Goal: Information Seeking & Learning: Check status

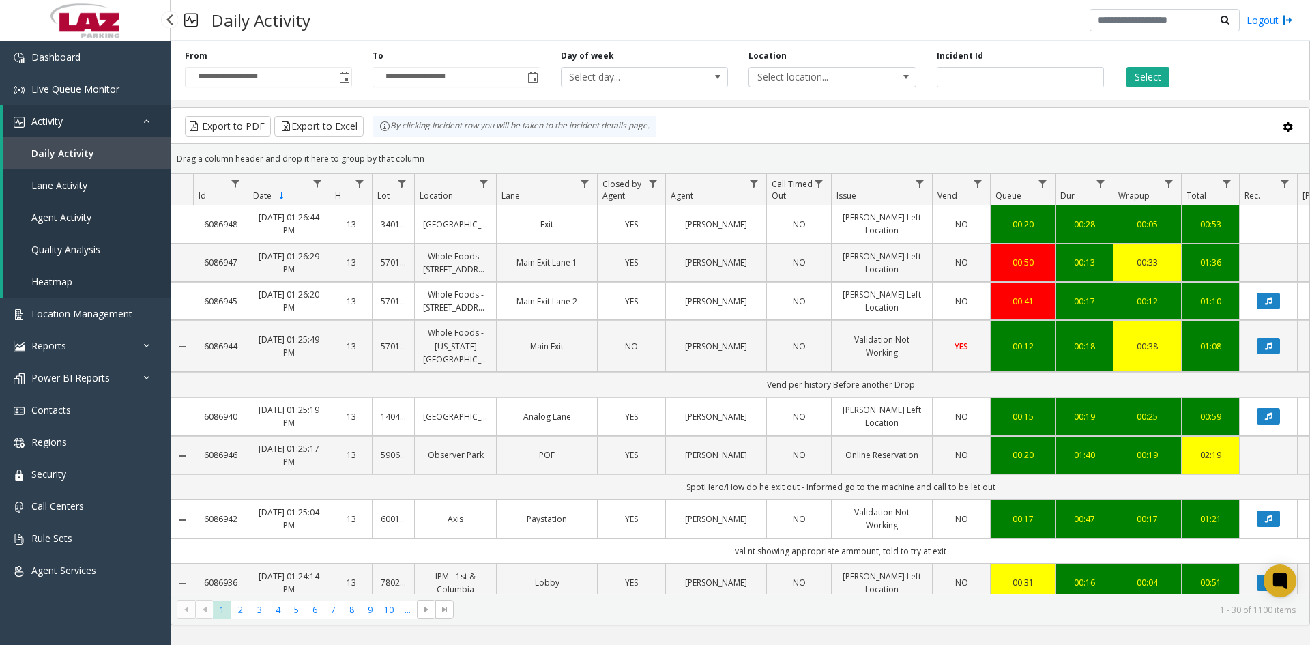
click at [71, 189] on span "Lane Activity" at bounding box center [59, 185] width 56 height 13
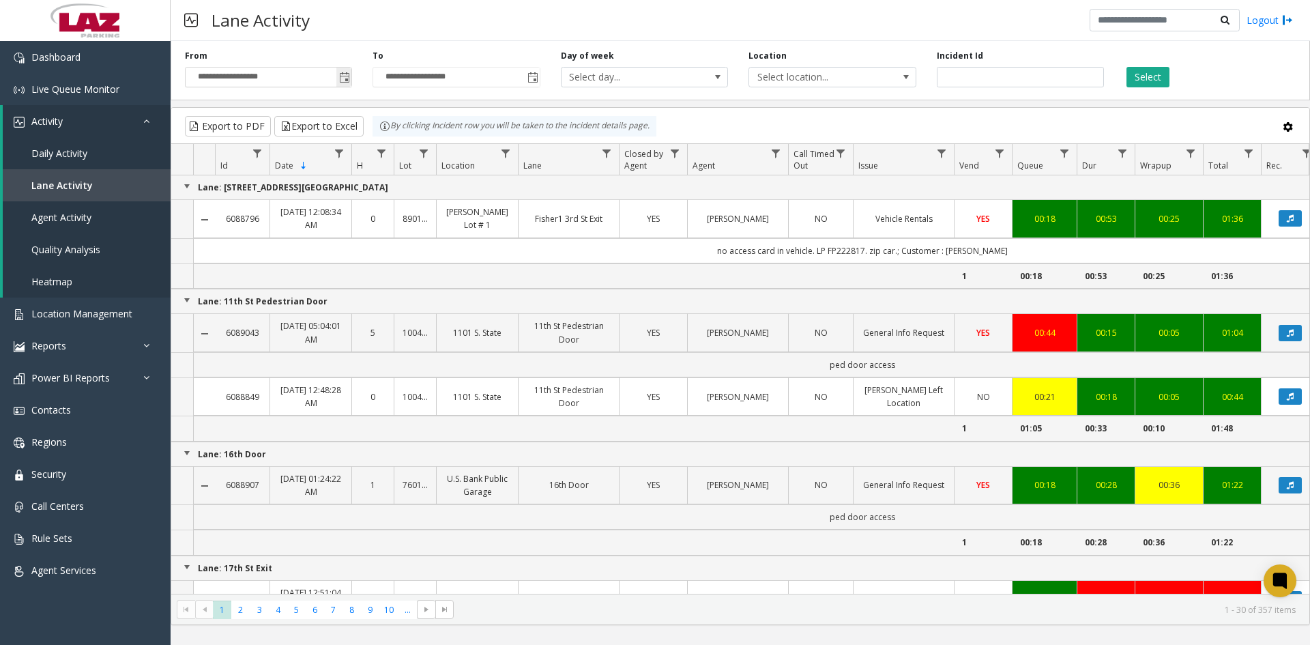
click at [344, 80] on span "Toggle popup" at bounding box center [344, 77] width 11 height 11
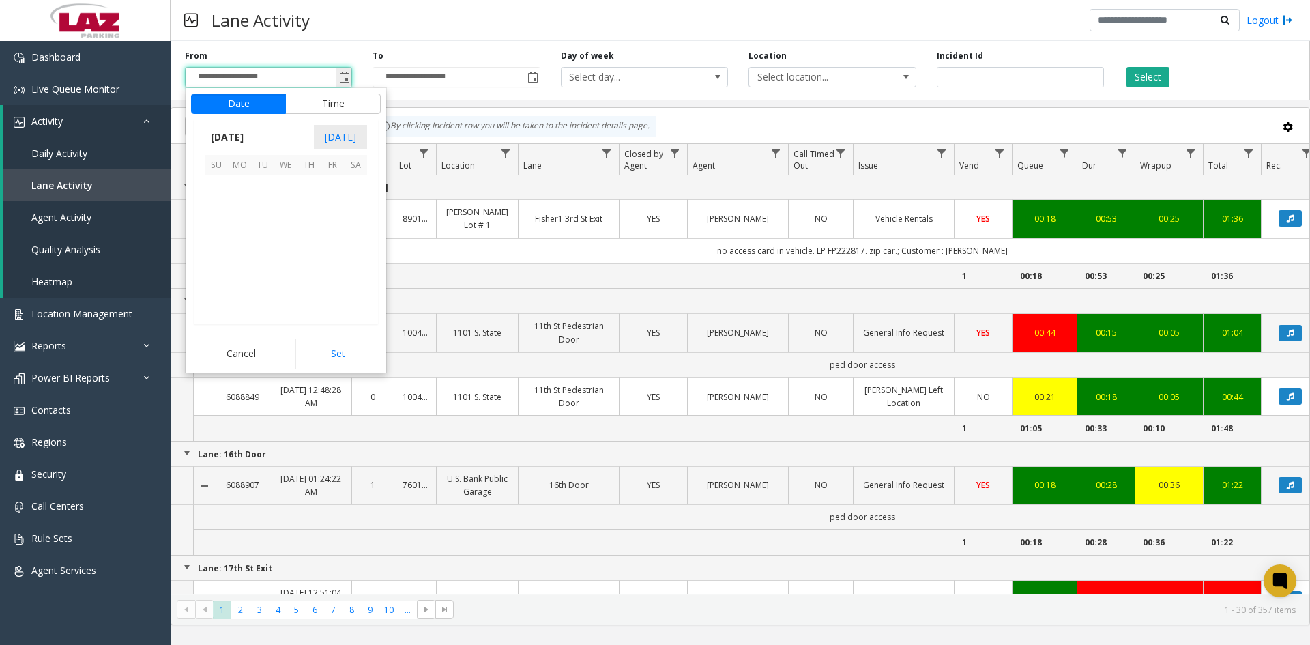
scroll to position [244711, 0]
click at [304, 285] on span "28" at bounding box center [308, 279] width 23 height 23
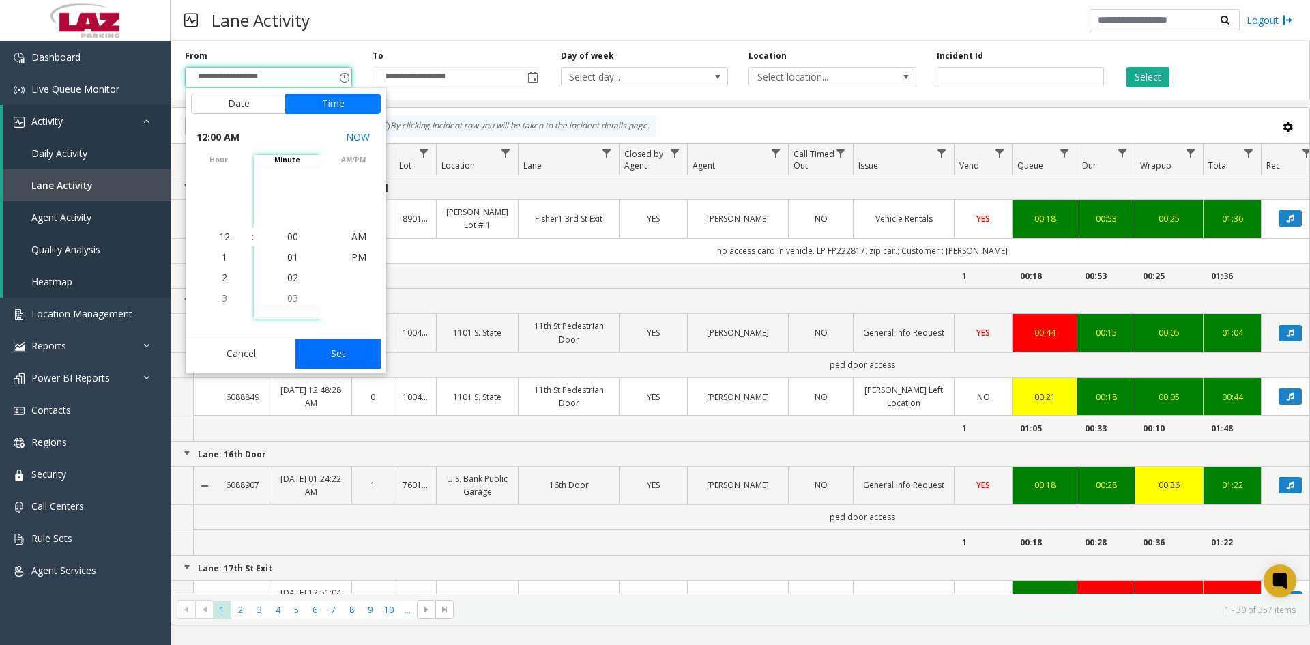
click at [325, 353] on button "Set" at bounding box center [338, 353] width 86 height 30
type input "**********"
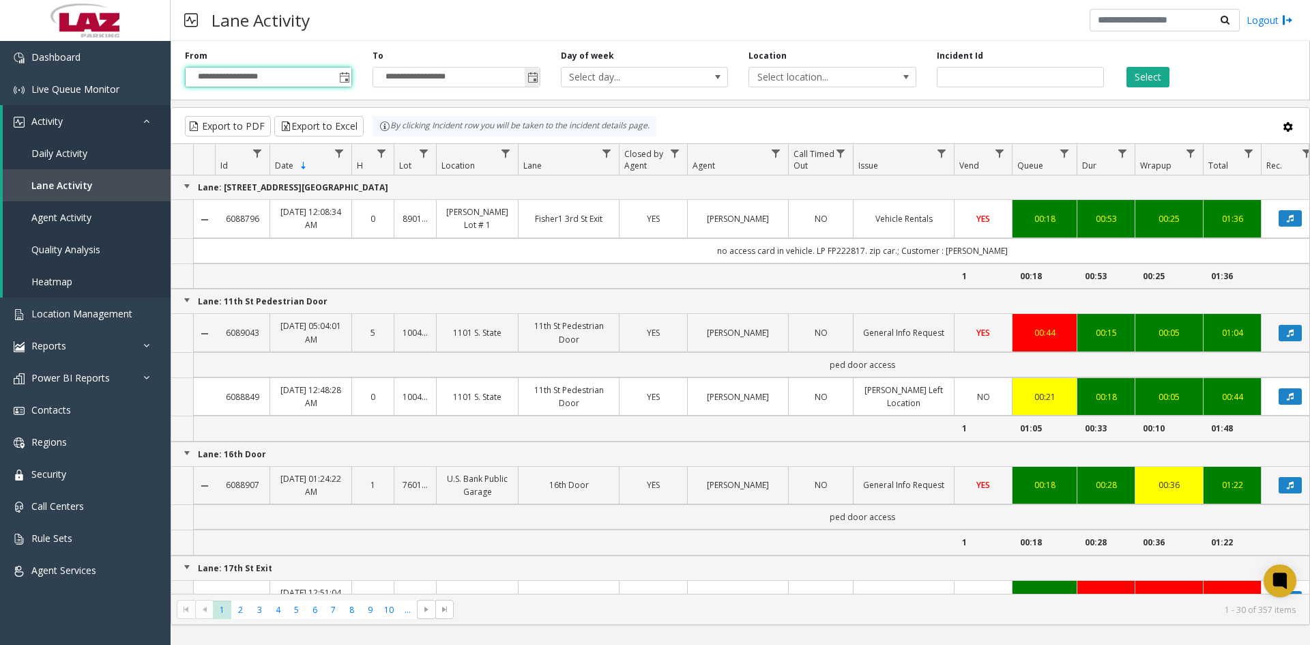
click at [533, 81] on span "Toggle popup" at bounding box center [532, 77] width 11 height 11
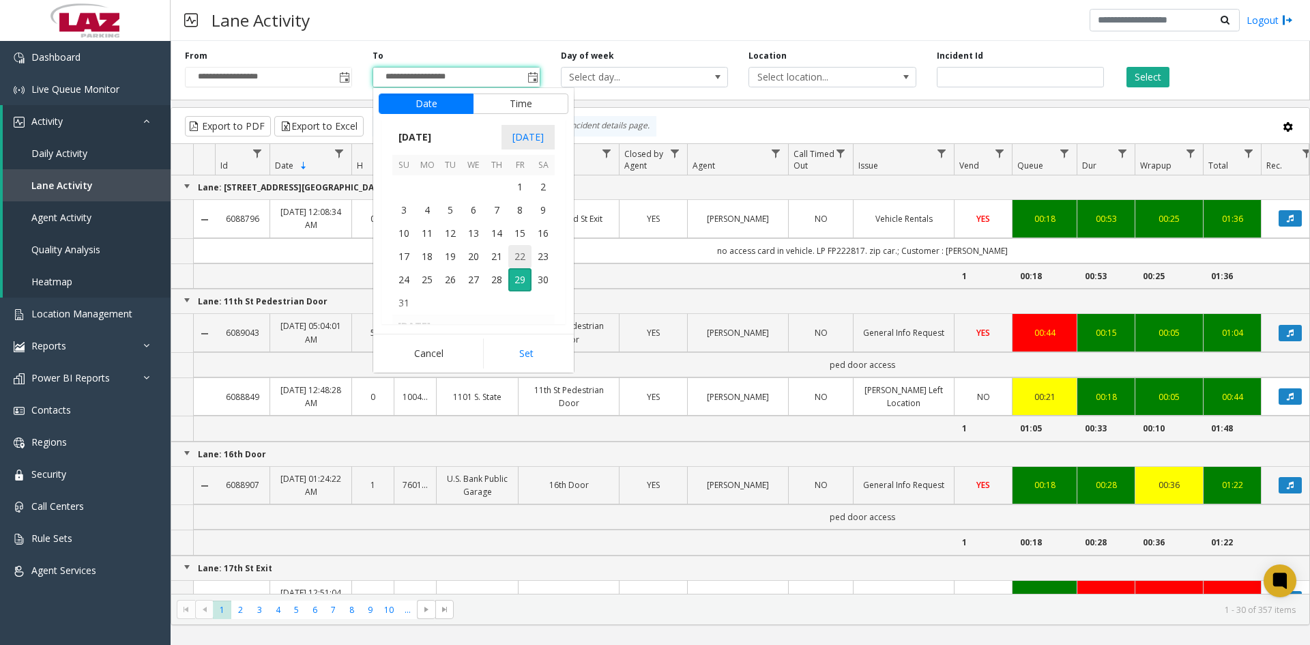
scroll to position [20, 0]
click at [493, 280] on span "28" at bounding box center [496, 279] width 23 height 23
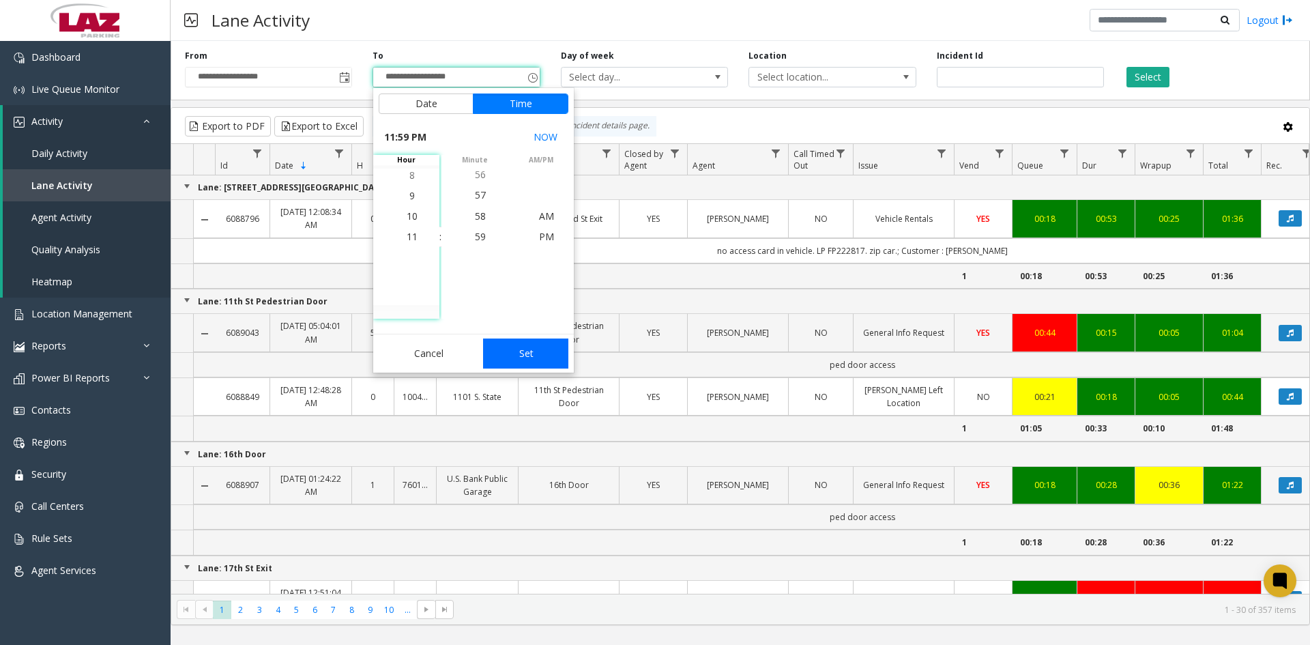
click at [502, 355] on button "Set" at bounding box center [526, 353] width 86 height 30
type input "**********"
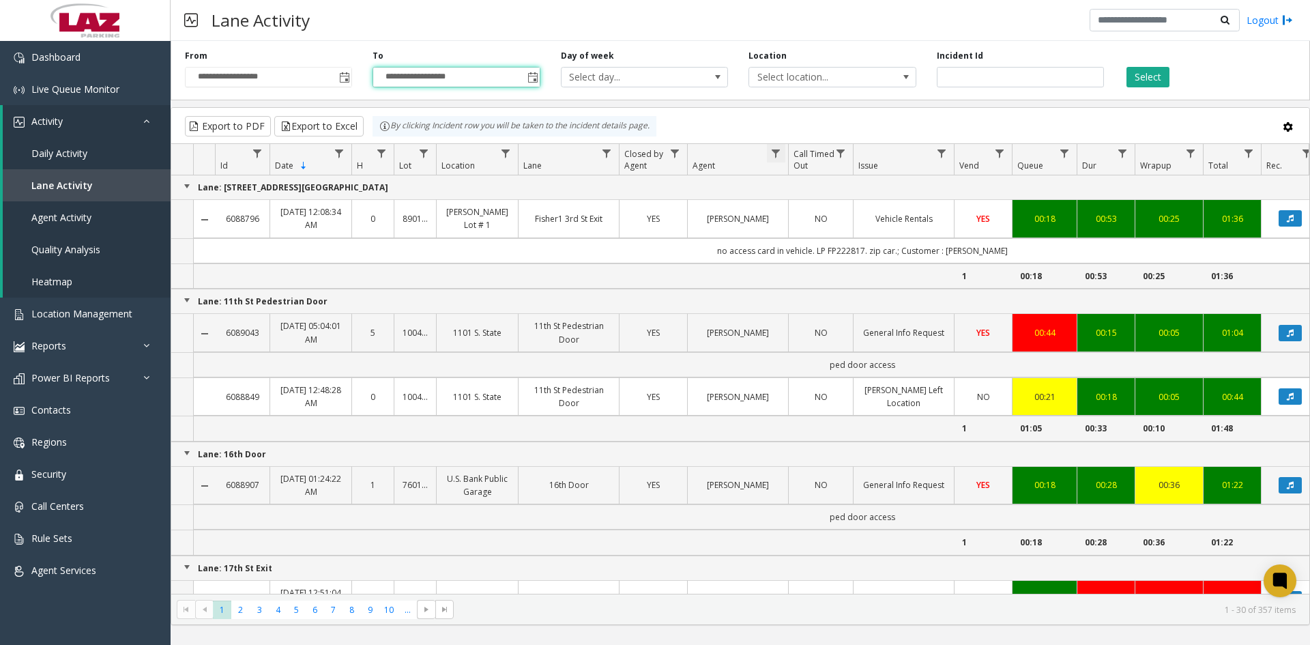
click at [776, 150] on span "Data table" at bounding box center [775, 153] width 11 height 11
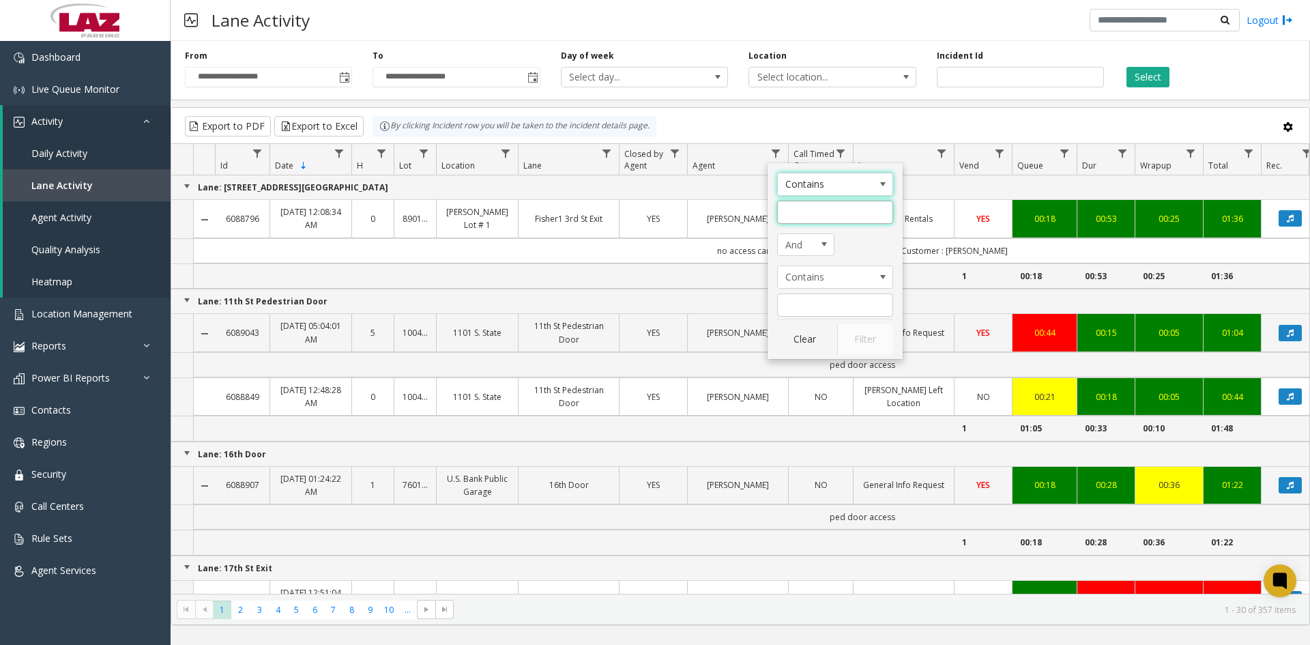
click at [798, 220] on input "Agent Filter" at bounding box center [835, 212] width 116 height 23
type input "*****"
click button "Filter" at bounding box center [865, 339] width 56 height 30
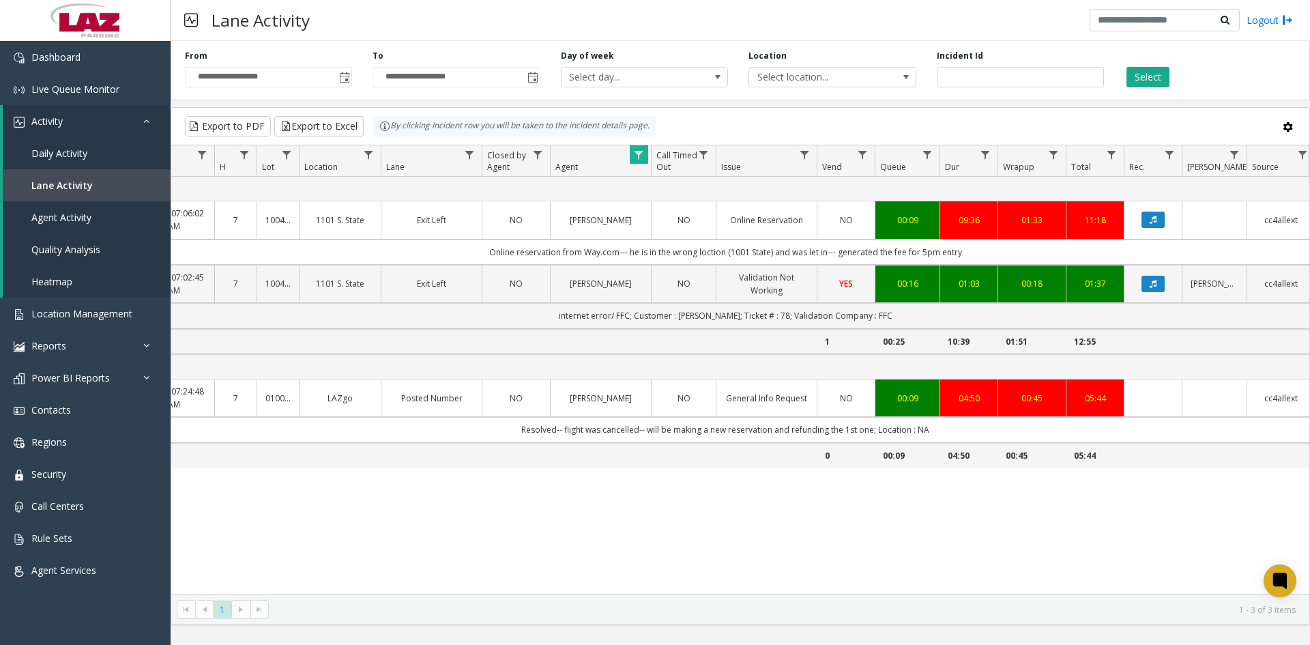
scroll to position [0, 158]
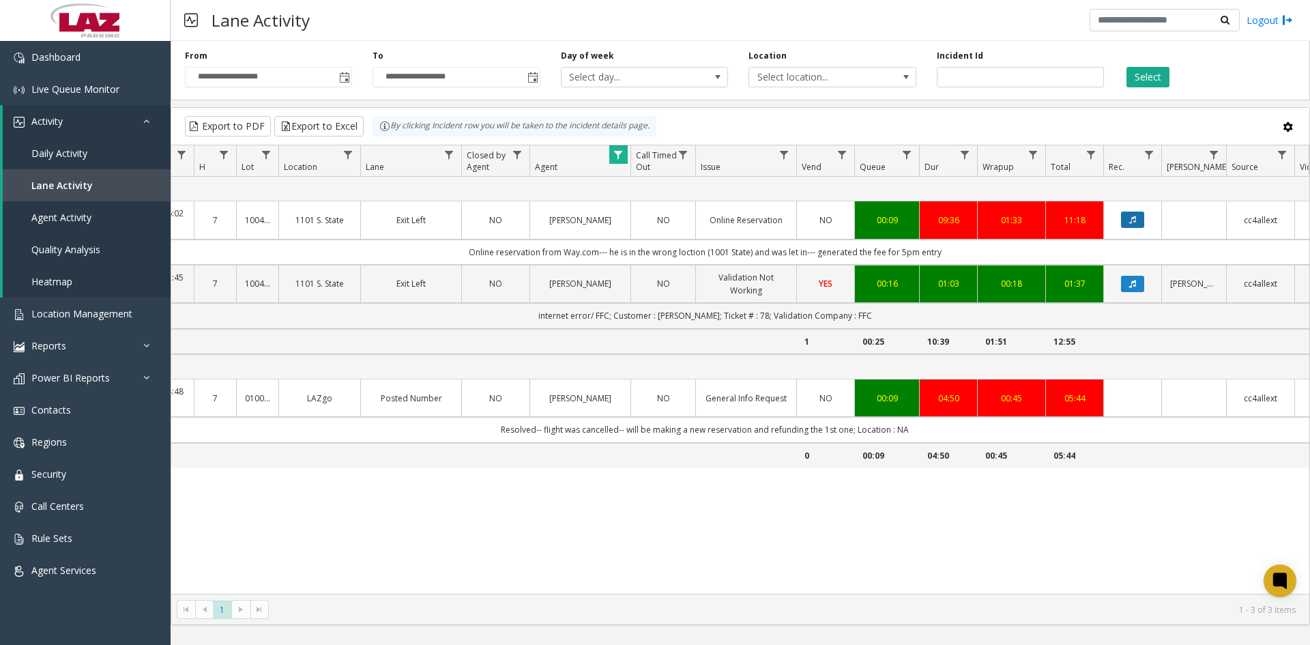
click at [1136, 222] on icon "Data table" at bounding box center [1132, 220] width 7 height 8
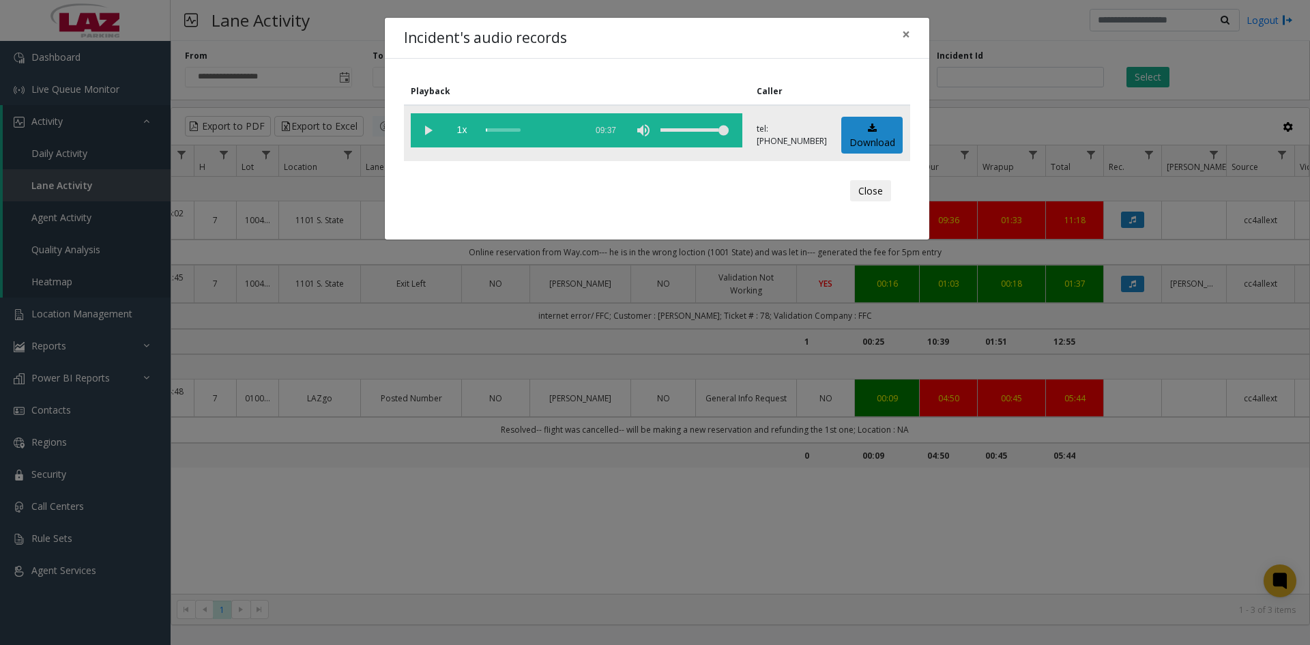
click at [428, 128] on vg-play-pause at bounding box center [428, 130] width 34 height 34
drag, startPoint x: 953, startPoint y: 585, endPoint x: 802, endPoint y: 587, distance: 150.8
click at [802, 587] on div "Incident's audio records × Playback Caller 1x 09:37 tel:[PHONE_NUMBER] Download…" at bounding box center [655, 322] width 1310 height 645
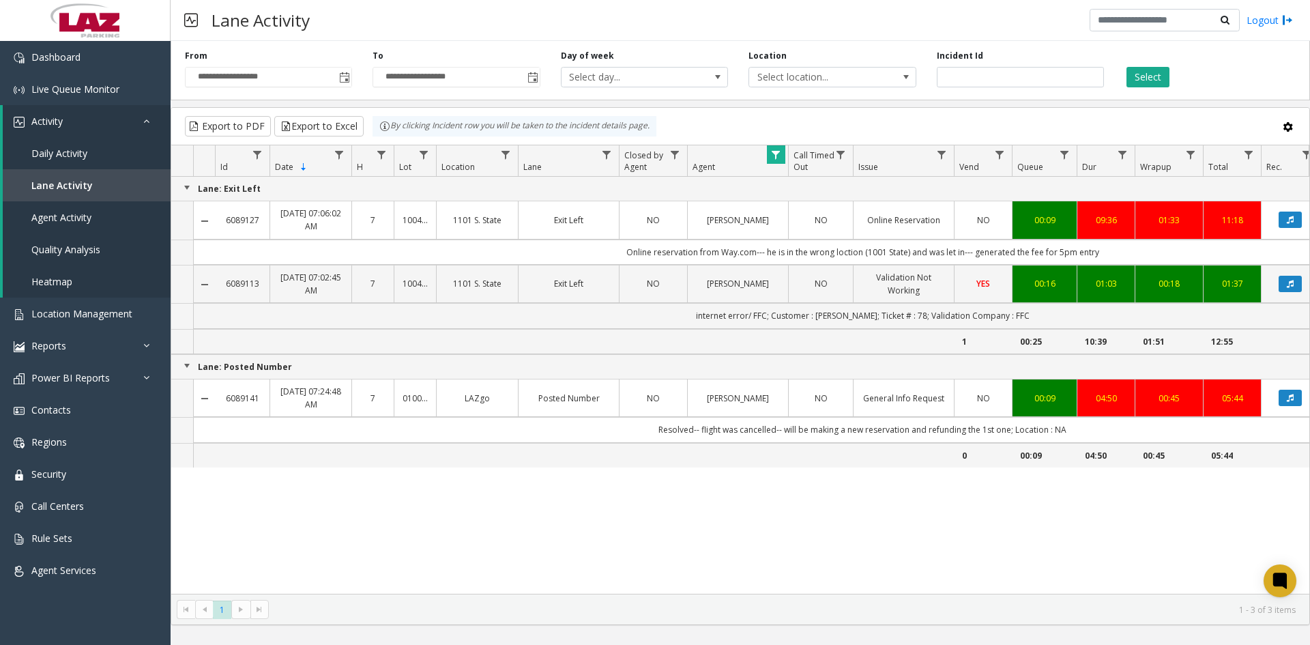
scroll to position [0, 0]
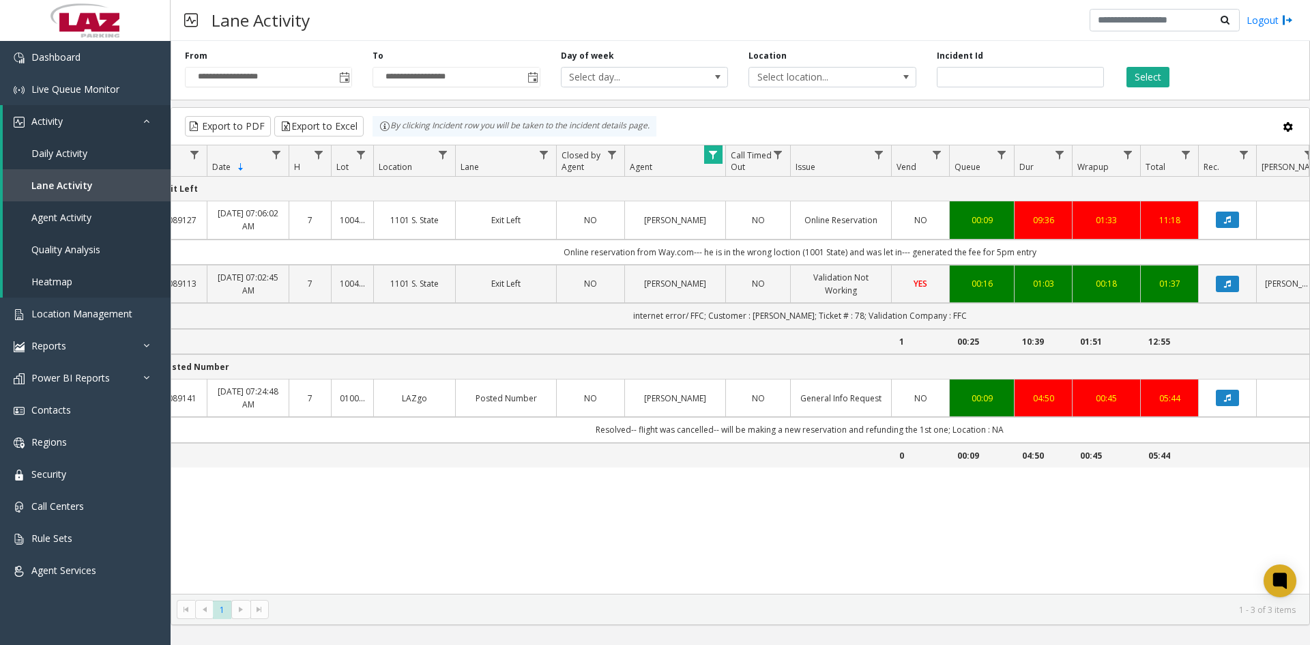
drag, startPoint x: 774, startPoint y: 587, endPoint x: 695, endPoint y: 529, distance: 98.0
click at [695, 529] on div "Lane: Exit Left 6089127 [DATE] 07:06:02 AM 7 100444 1101 S. State Exit Left NO …" at bounding box center [740, 385] width 1138 height 417
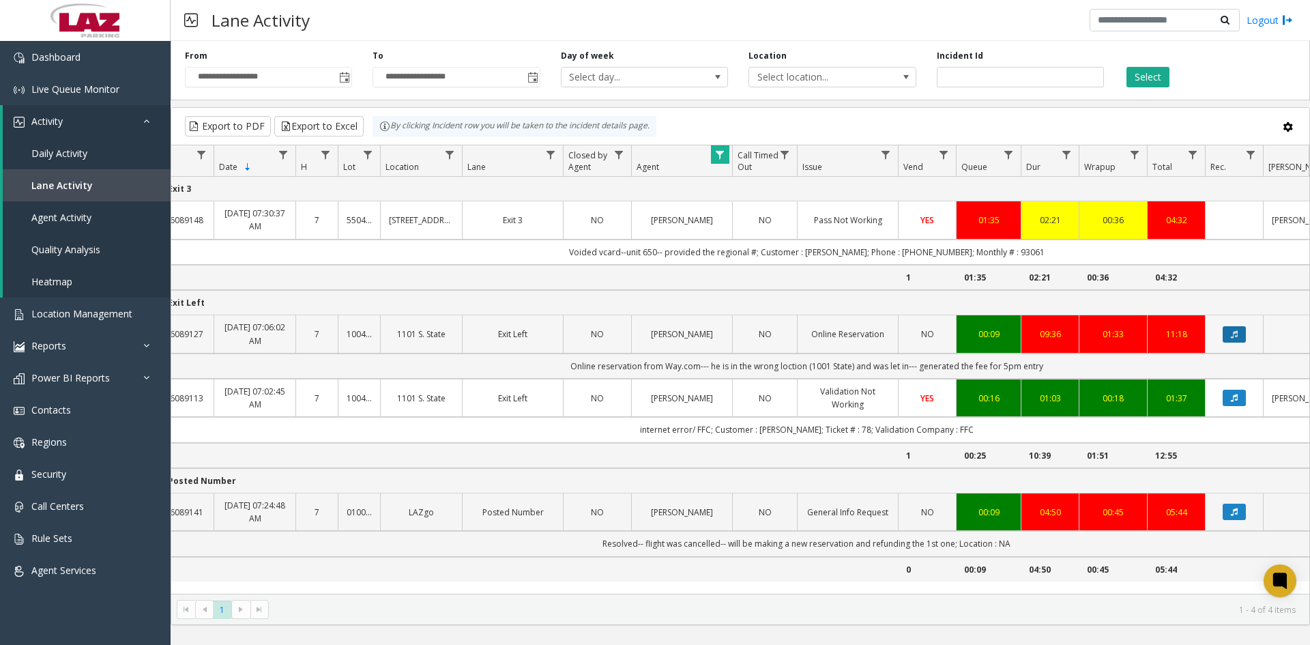
click at [1231, 334] on icon "Data table" at bounding box center [1234, 334] width 7 height 8
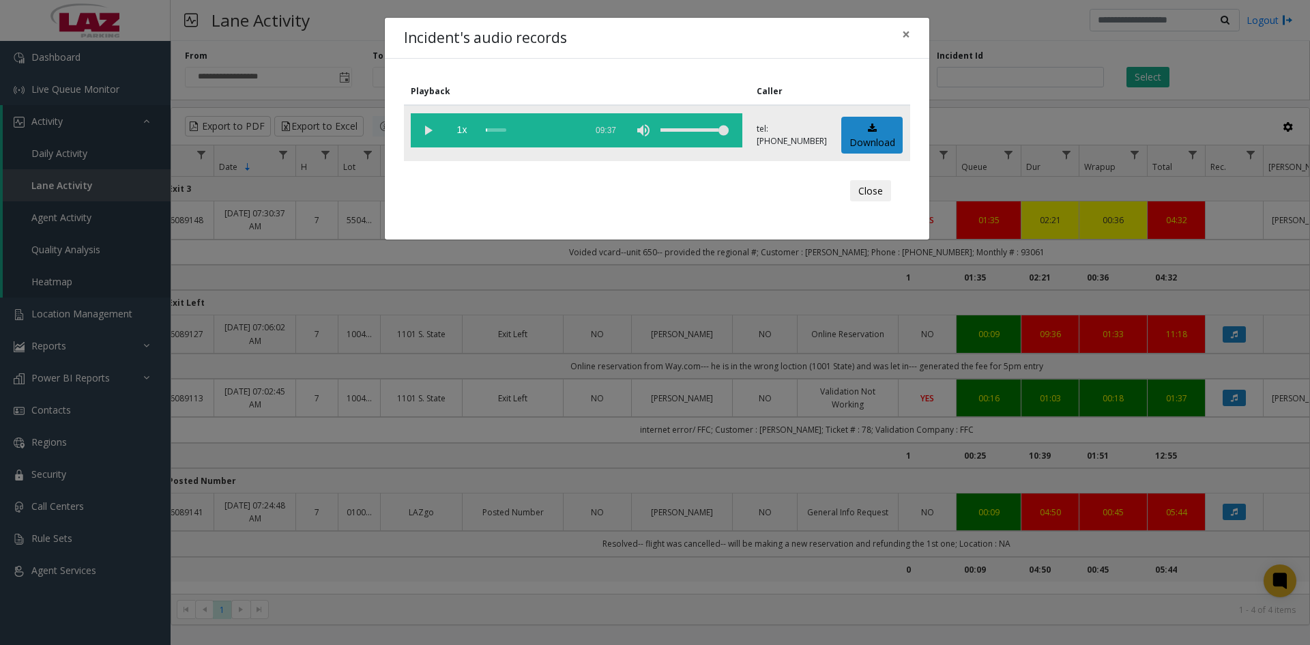
click at [424, 130] on vg-play-pause at bounding box center [428, 130] width 34 height 34
click at [498, 130] on div "scrub bar" at bounding box center [532, 130] width 93 height 34
click at [427, 130] on vg-play-pause at bounding box center [428, 130] width 34 height 34
click at [427, 127] on vg-play-pause at bounding box center [428, 130] width 34 height 34
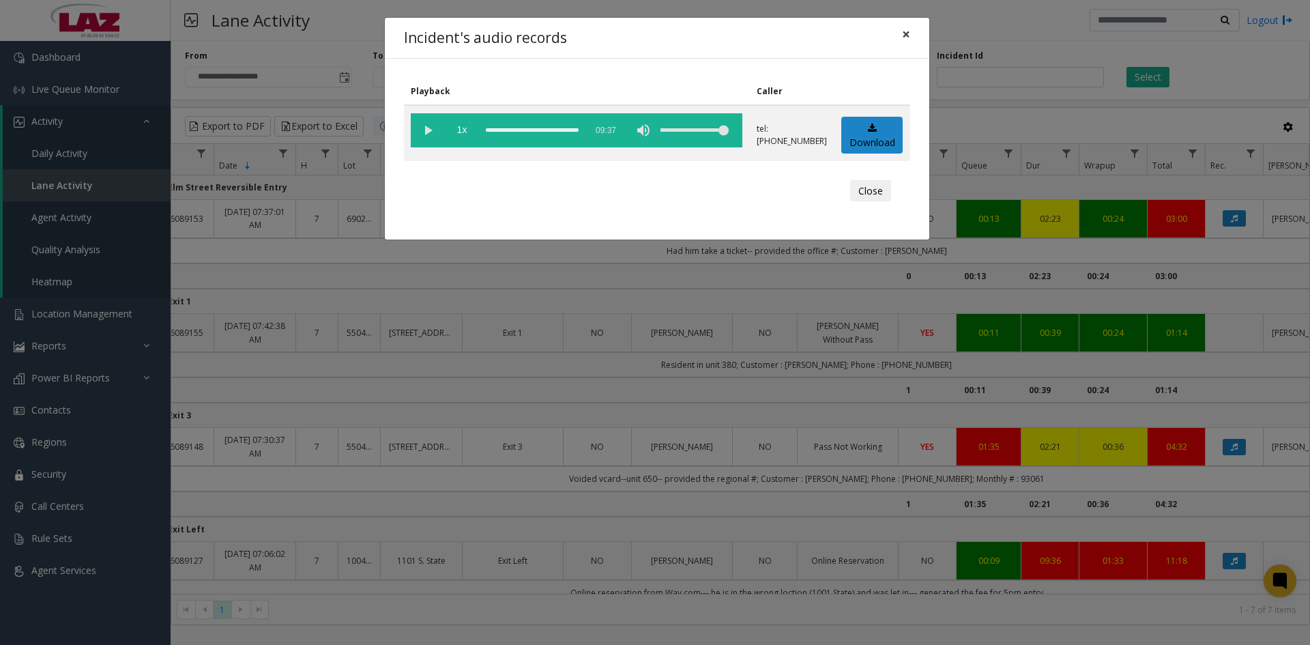
click at [913, 35] on button "×" at bounding box center [905, 34] width 27 height 33
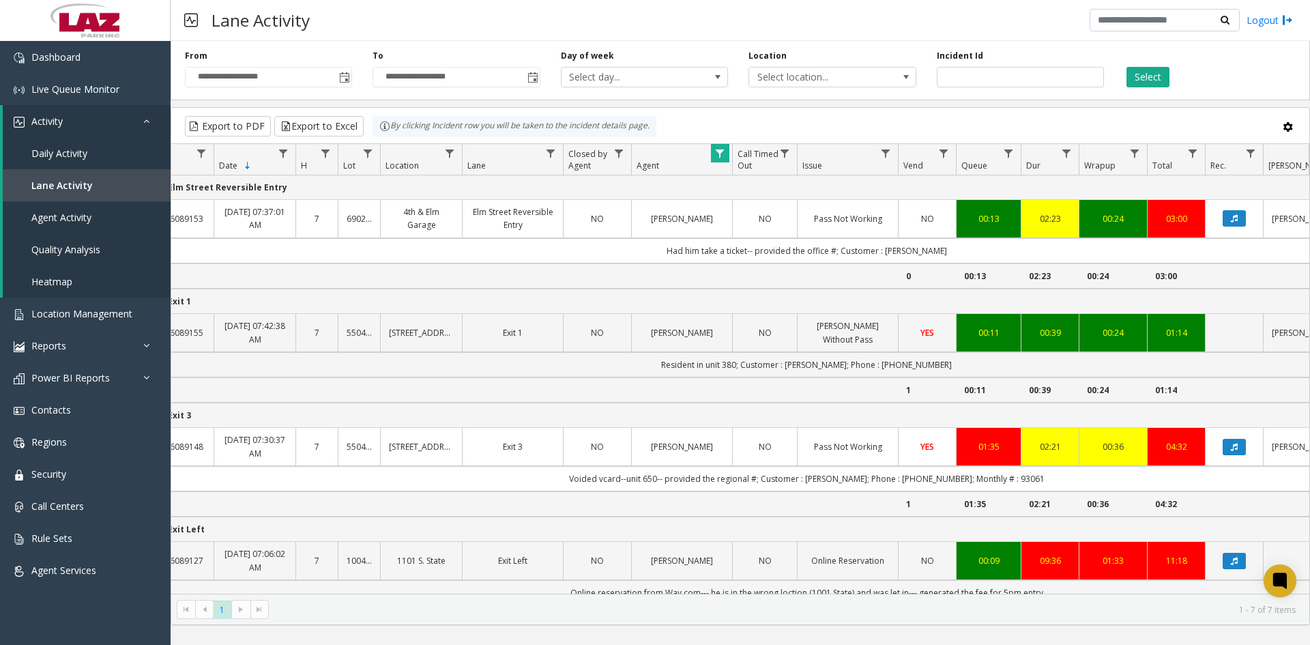
click at [720, 156] on span "Data table" at bounding box center [719, 153] width 11 height 11
drag, startPoint x: 768, startPoint y: 216, endPoint x: 728, endPoint y: 215, distance: 40.3
click at [728, 215] on input "*****" at bounding box center [779, 212] width 116 height 23
type input "******"
click at [821, 346] on button "Filter" at bounding box center [809, 339] width 56 height 30
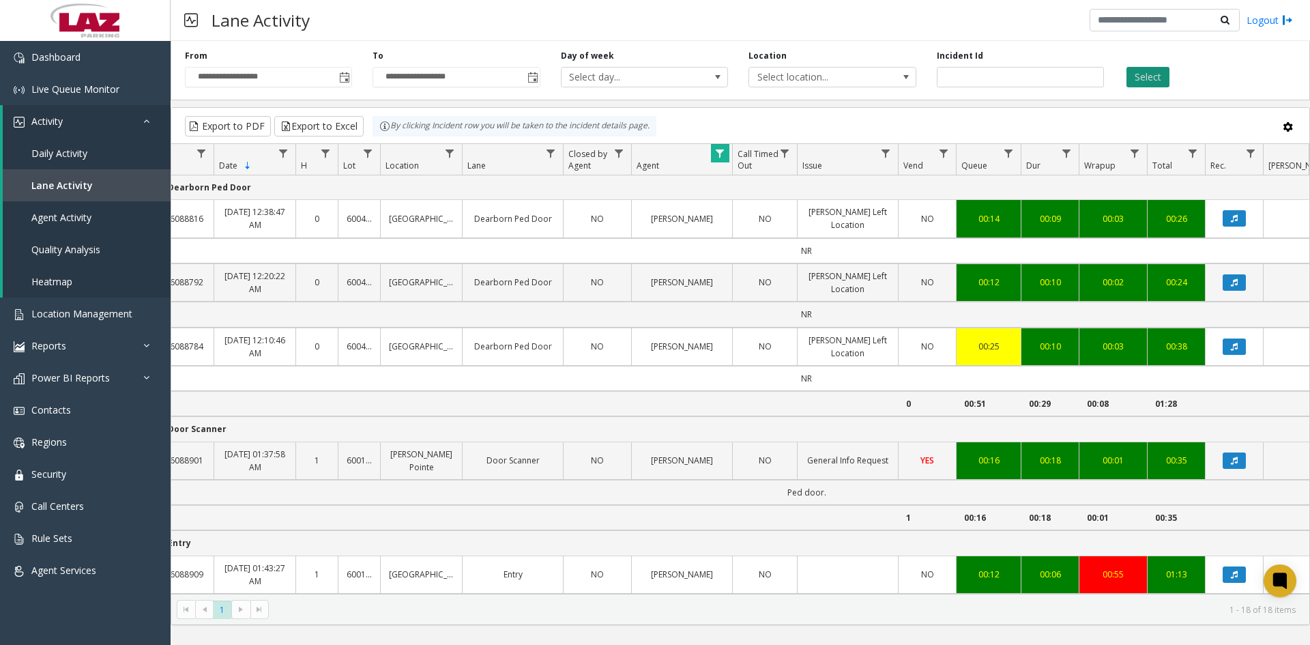
click at [1139, 86] on button "Select" at bounding box center [1147, 77] width 43 height 20
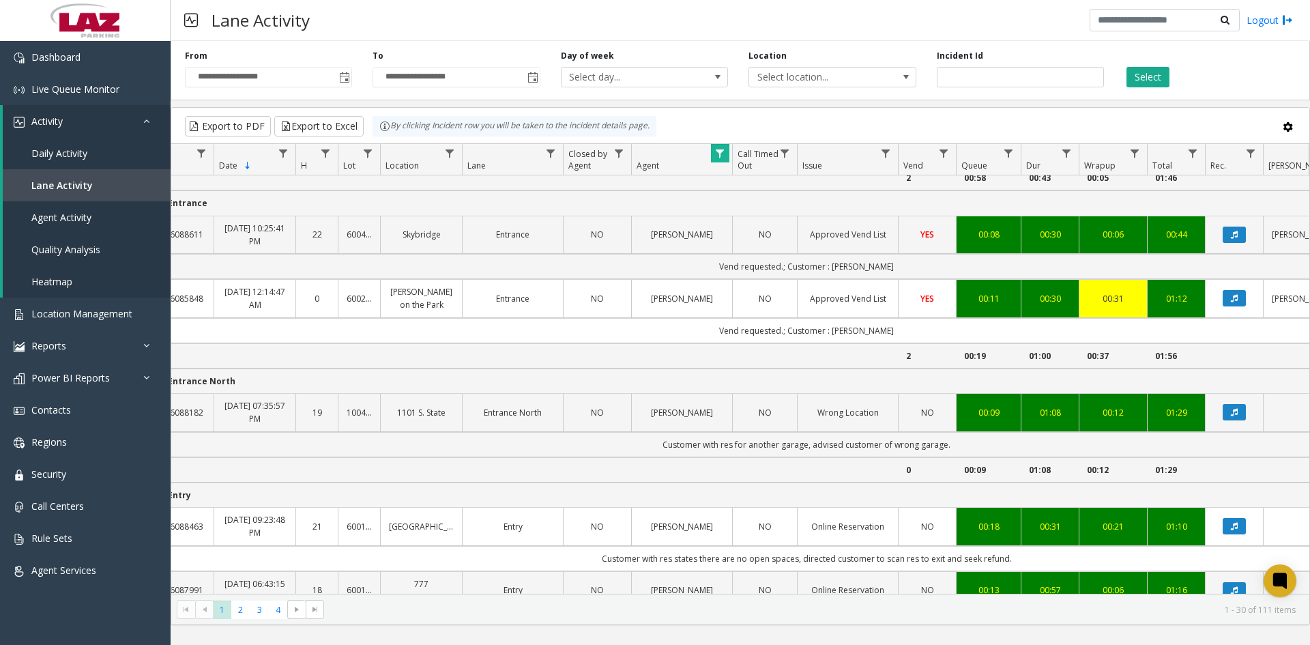
scroll to position [1023, 56]
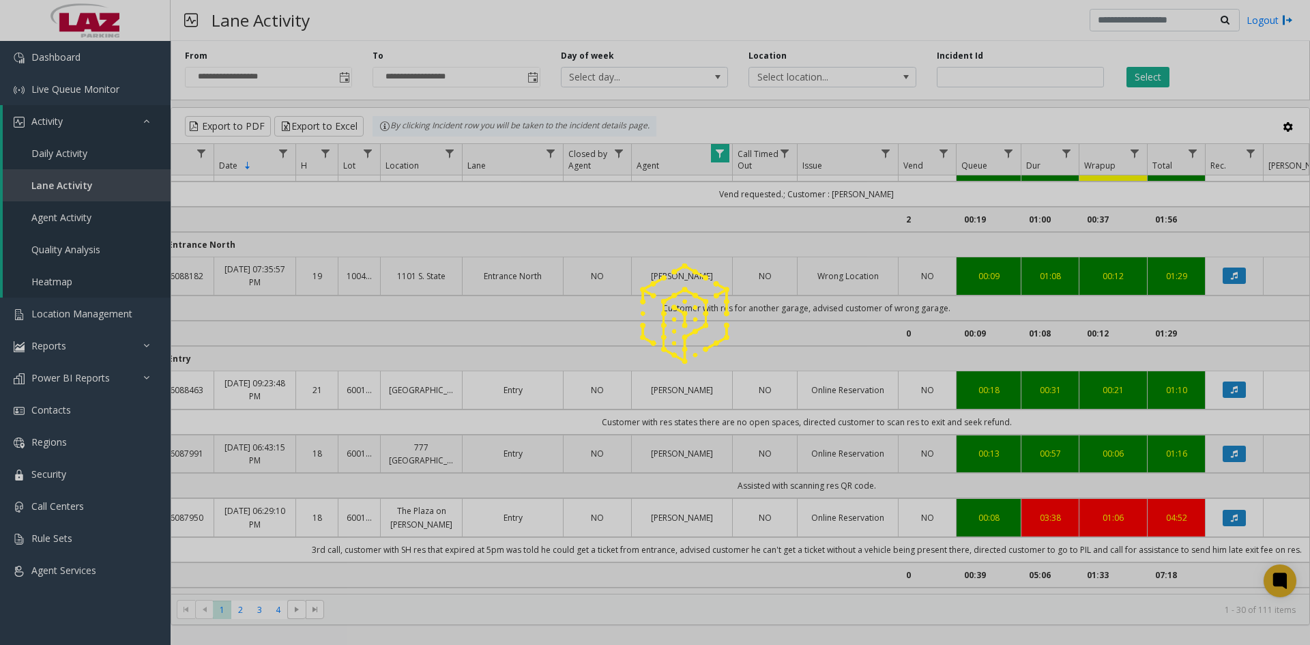
click at [1240, 274] on div at bounding box center [655, 322] width 1310 height 645
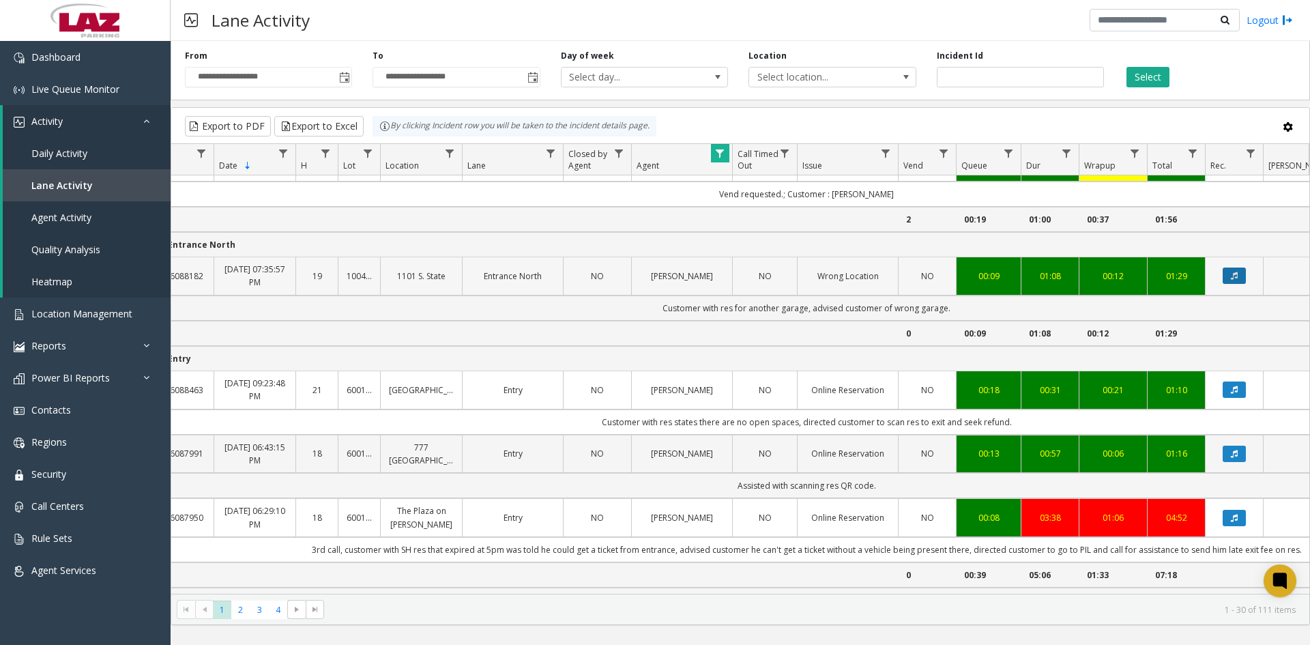
click at [1239, 268] on button "Data table" at bounding box center [1234, 275] width 23 height 16
